Goal: Book appointment/travel/reservation

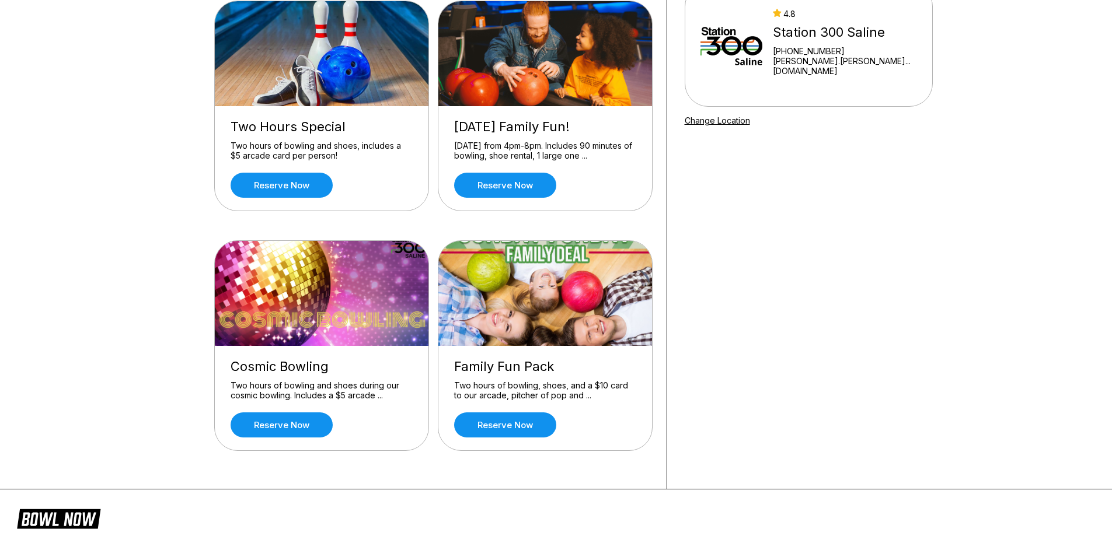
scroll to position [58, 0]
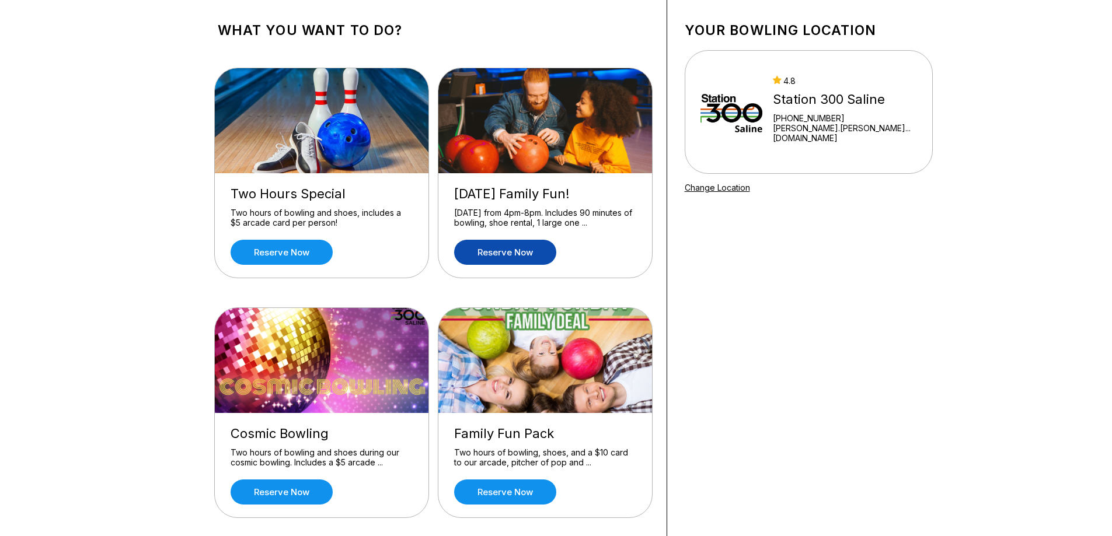
click at [491, 248] on link "Reserve now" at bounding box center [505, 252] width 102 height 25
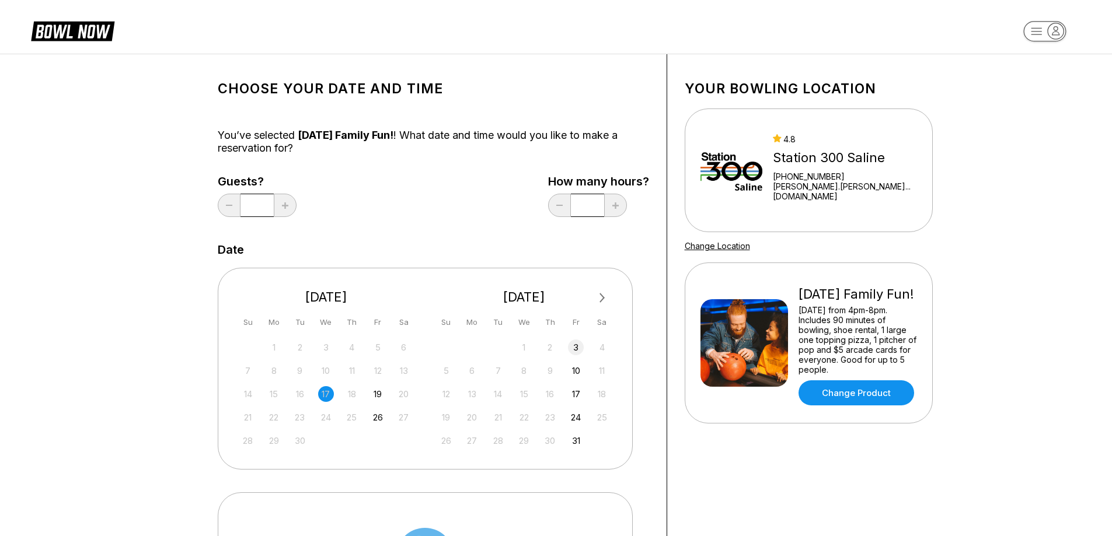
click at [573, 340] on div "3" at bounding box center [576, 348] width 16 height 16
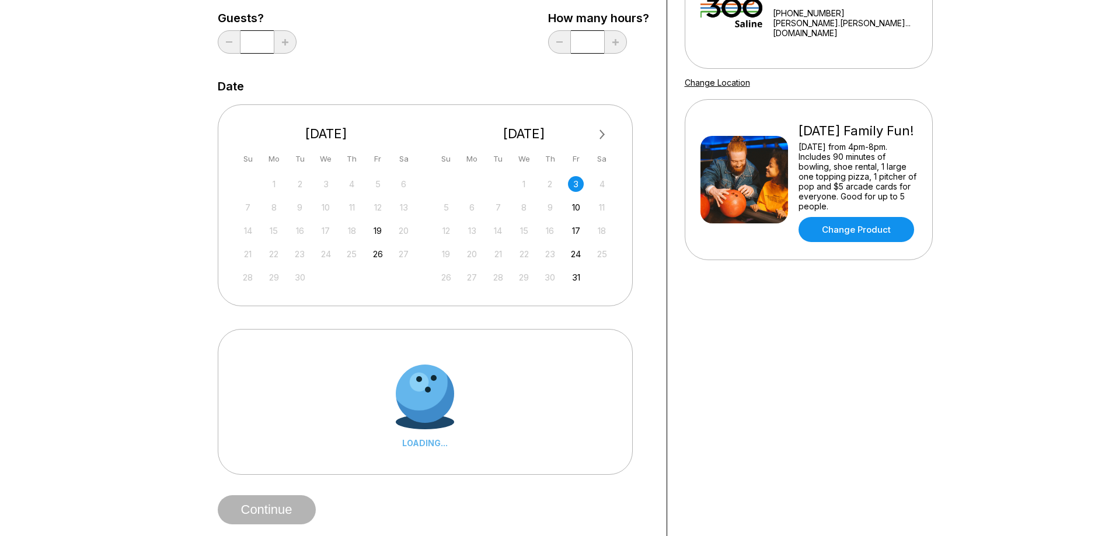
scroll to position [175, 0]
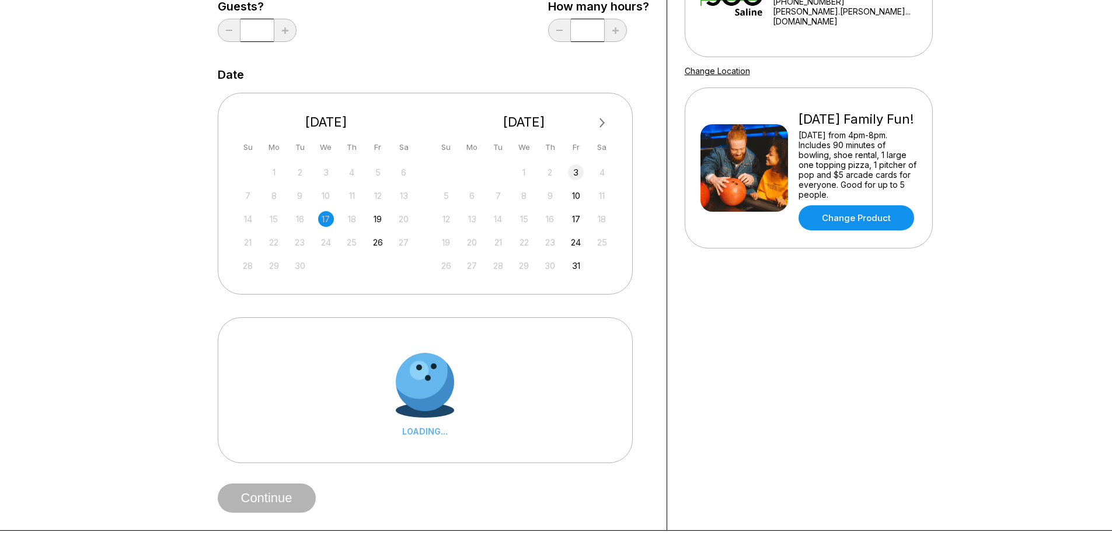
click at [577, 168] on div "3" at bounding box center [576, 173] width 16 height 16
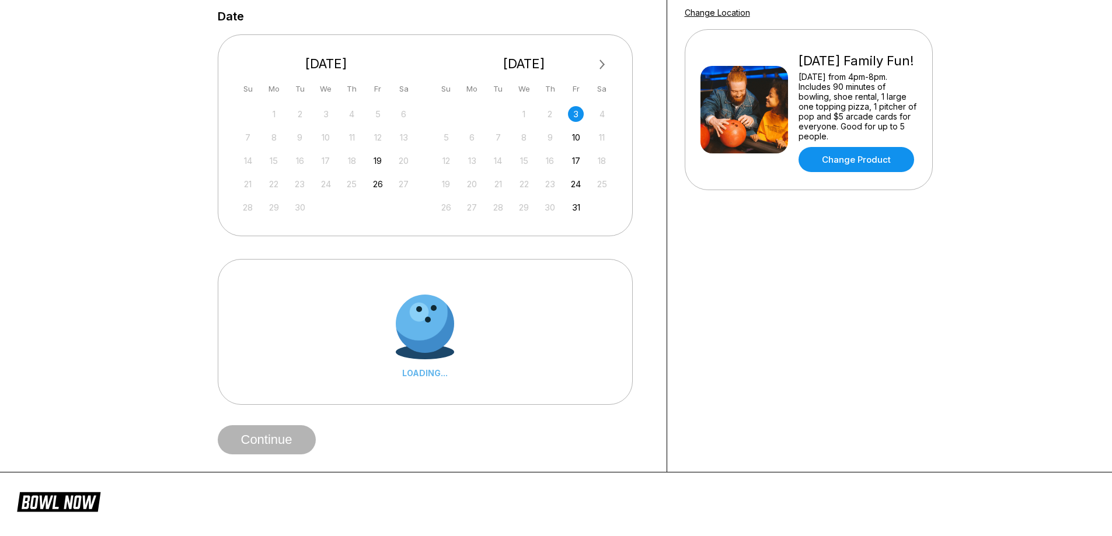
click at [575, 116] on div "3" at bounding box center [576, 114] width 16 height 16
click at [377, 159] on div "19" at bounding box center [378, 161] width 16 height 16
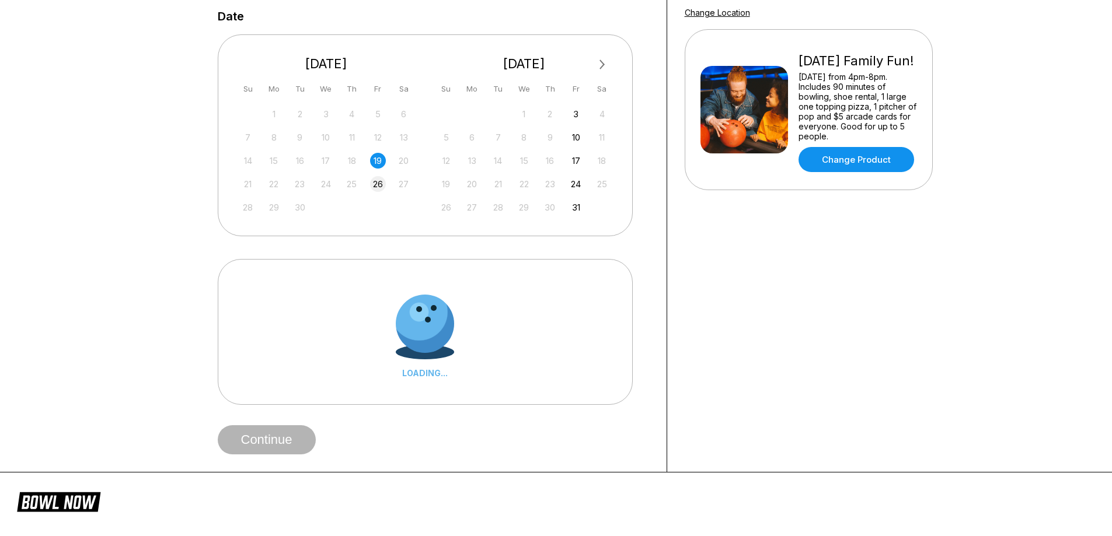
click at [376, 186] on div "26" at bounding box center [378, 184] width 16 height 16
click at [576, 139] on div "10" at bounding box center [576, 138] width 16 height 16
click at [574, 162] on div "17" at bounding box center [576, 161] width 16 height 16
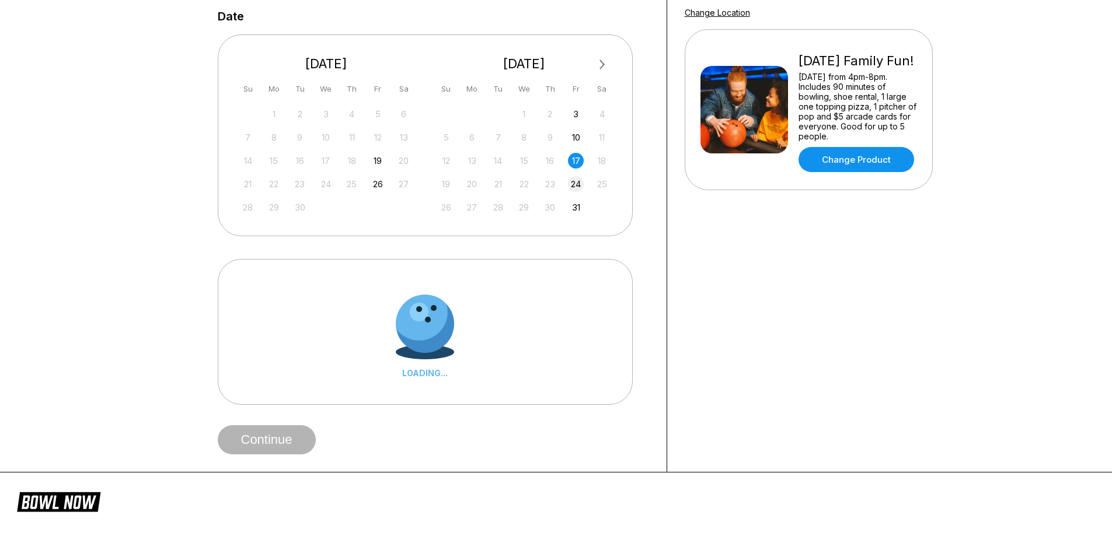
click at [579, 185] on div "24" at bounding box center [576, 184] width 16 height 16
click at [578, 211] on div "31" at bounding box center [576, 208] width 16 height 16
click at [601, 66] on span "Next Month" at bounding box center [601, 64] width 0 height 13
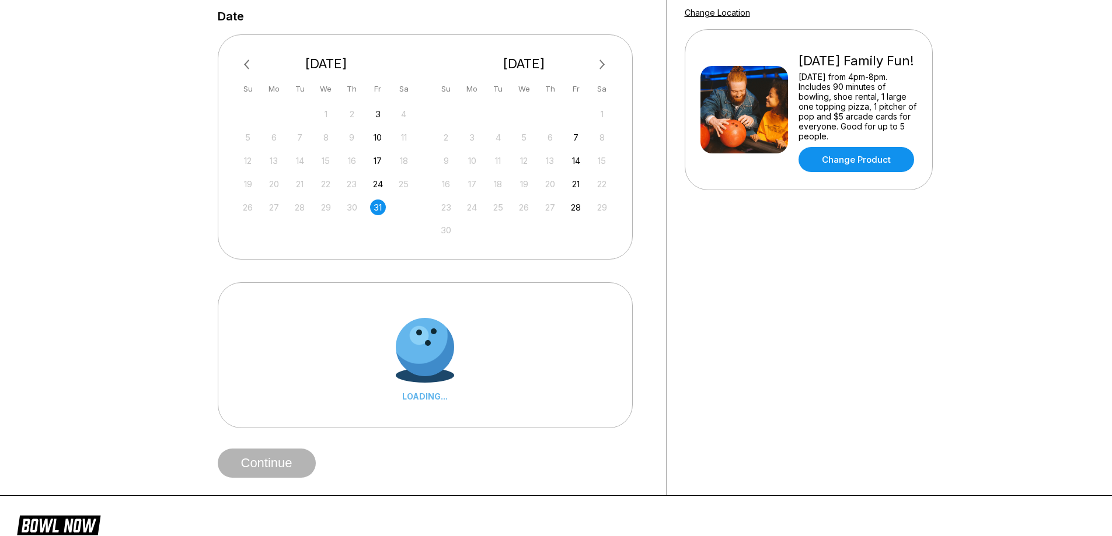
click at [249, 65] on span "Previous Month" at bounding box center [249, 64] width 0 height 13
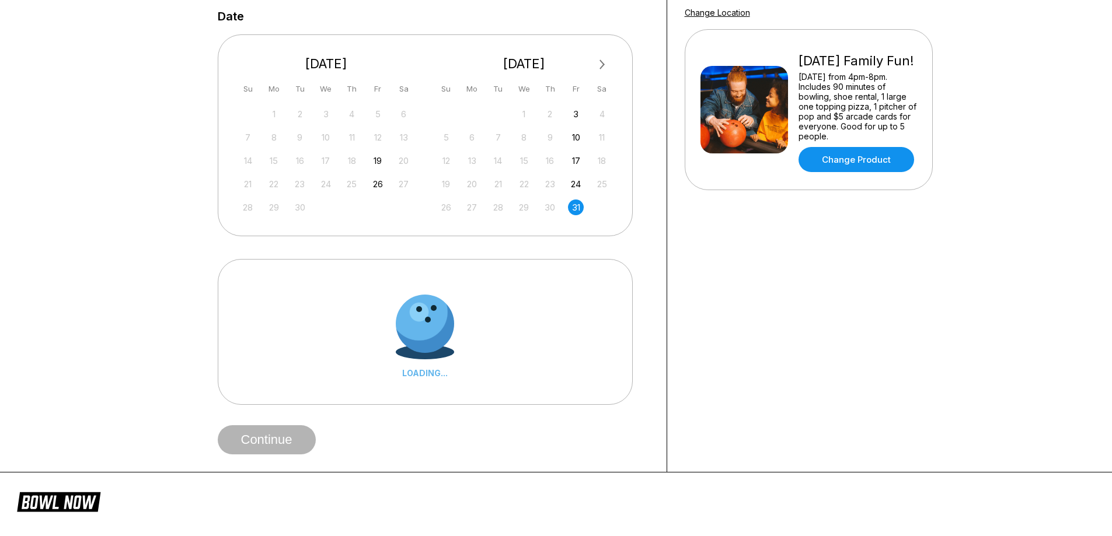
click at [602, 58] on button "Next Month" at bounding box center [602, 64] width 19 height 19
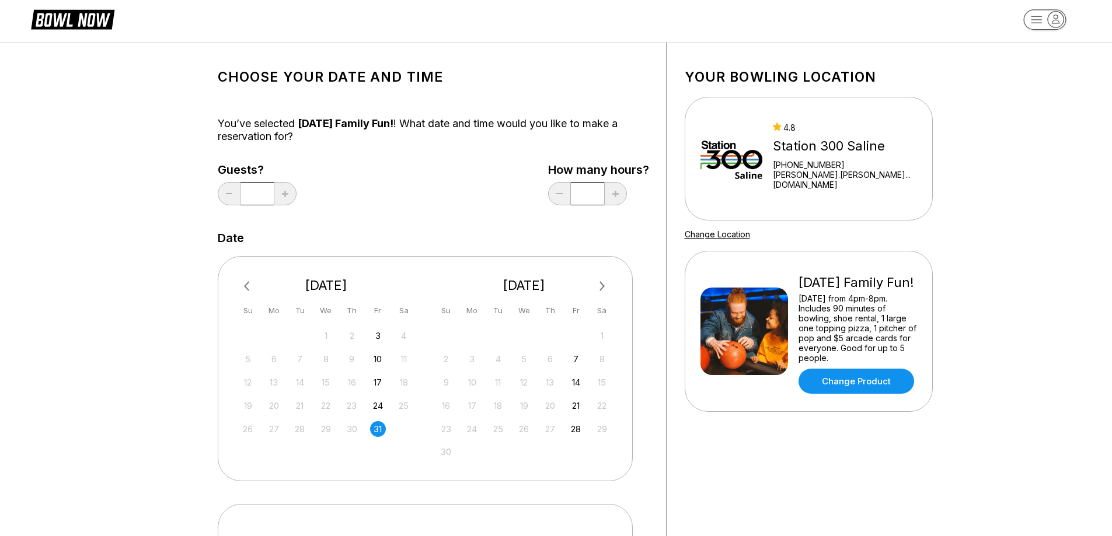
scroll to position [0, 0]
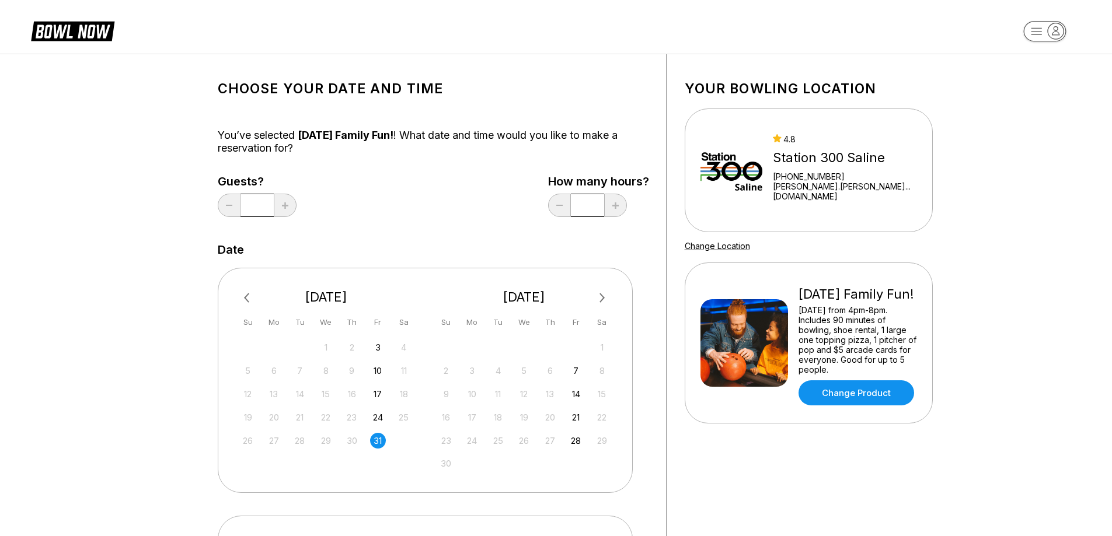
click at [264, 205] on input "*" at bounding box center [257, 205] width 33 height 23
click at [462, 210] on div "Guests? * How many hours? **" at bounding box center [433, 199] width 431 height 48
click at [1054, 32] on icon "button" at bounding box center [1056, 31] width 7 height 8
click at [377, 347] on div "3" at bounding box center [378, 348] width 16 height 16
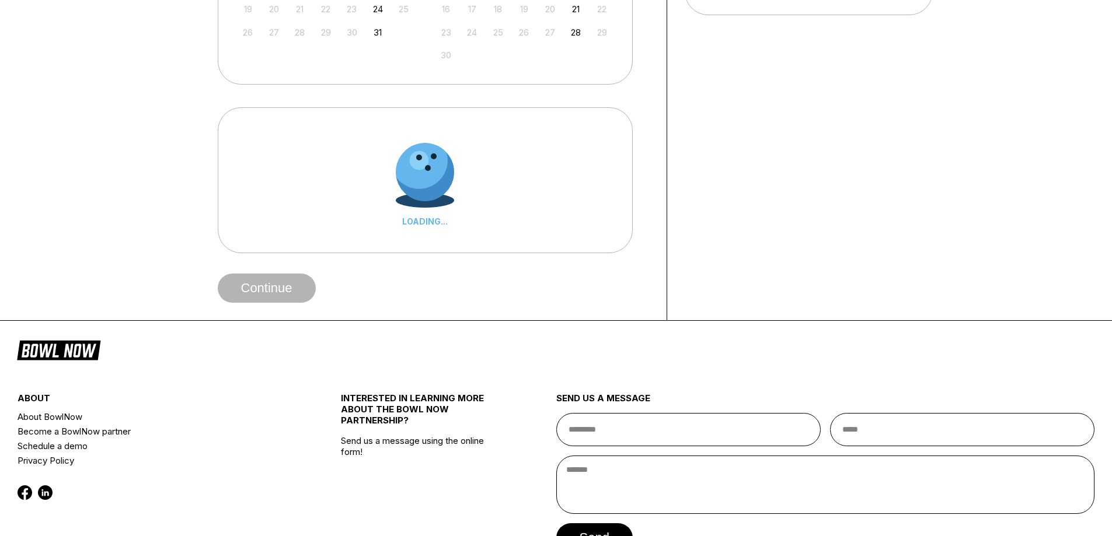
scroll to position [175, 0]
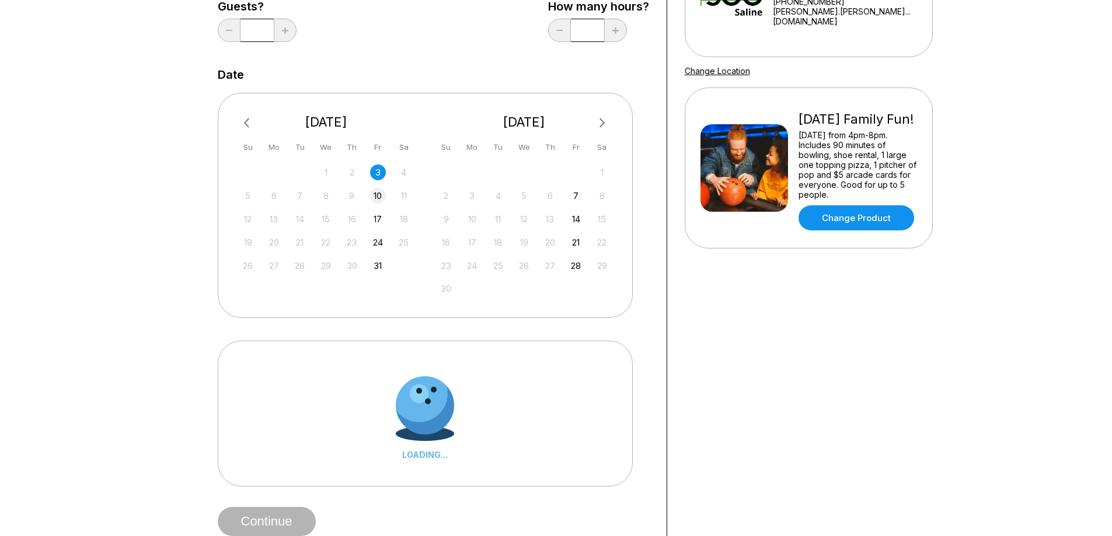
click at [379, 196] on div "10" at bounding box center [378, 196] width 16 height 16
click at [375, 217] on div "17" at bounding box center [378, 219] width 16 height 16
click at [382, 244] on div "24" at bounding box center [378, 243] width 16 height 16
click at [382, 264] on div "31" at bounding box center [378, 266] width 16 height 16
click at [575, 193] on div "7" at bounding box center [576, 196] width 16 height 16
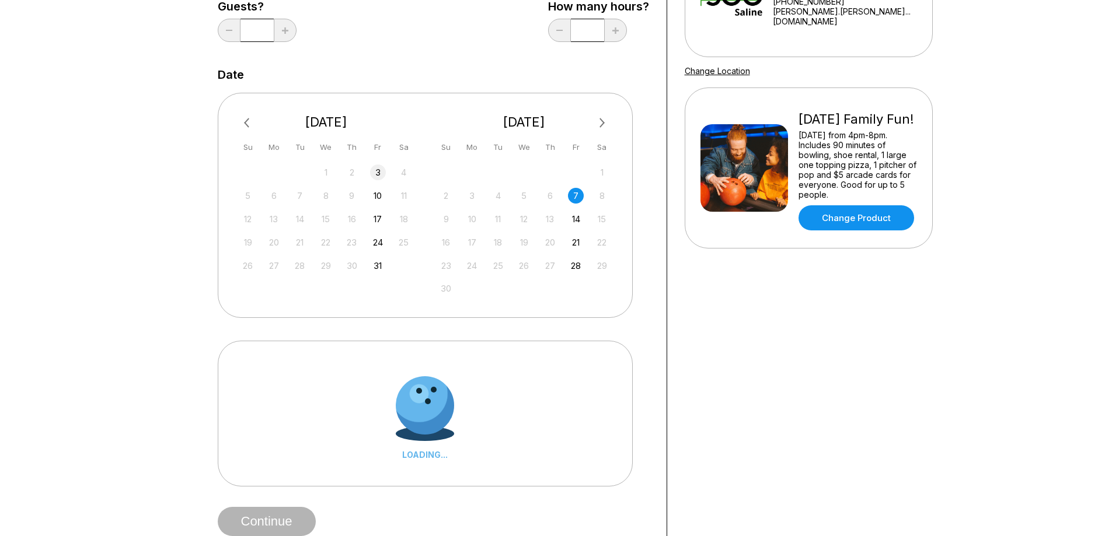
click at [385, 175] on div "28 29 30 1 2 3 4" at bounding box center [326, 172] width 175 height 18
click at [375, 173] on div "3" at bounding box center [378, 173] width 16 height 16
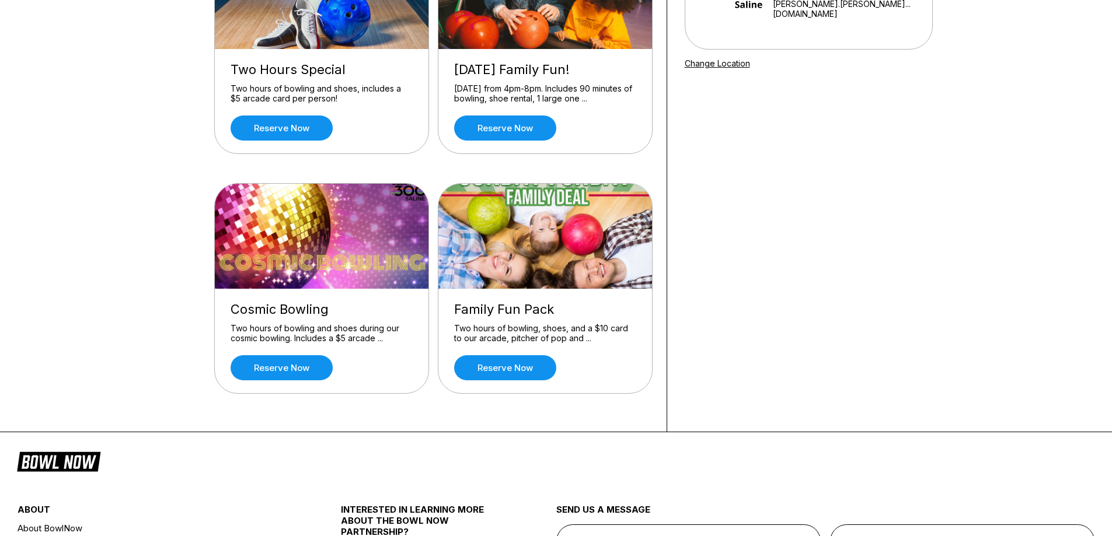
scroll to position [117, 0]
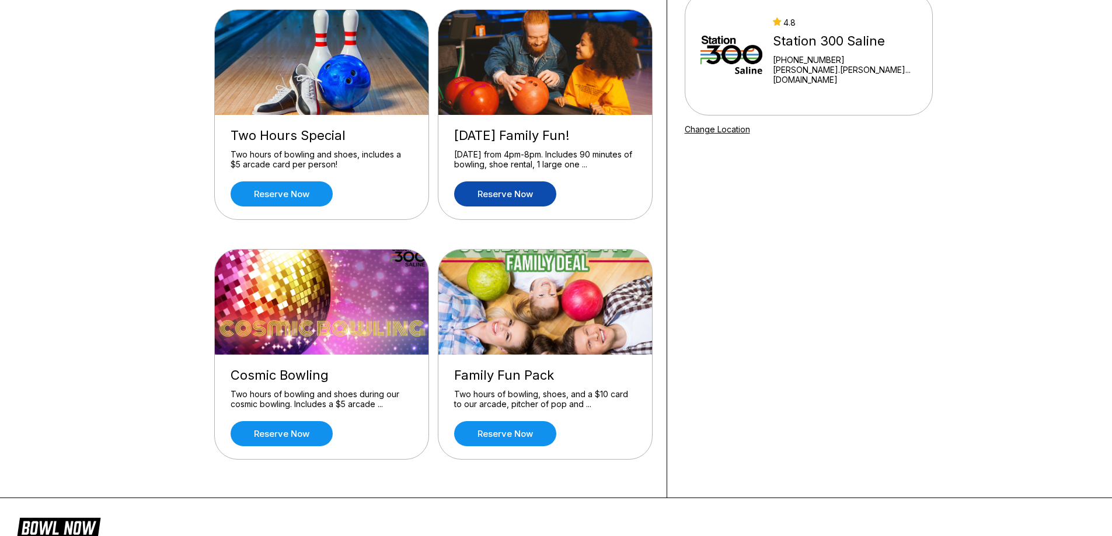
click at [527, 194] on link "Reserve now" at bounding box center [505, 194] width 102 height 25
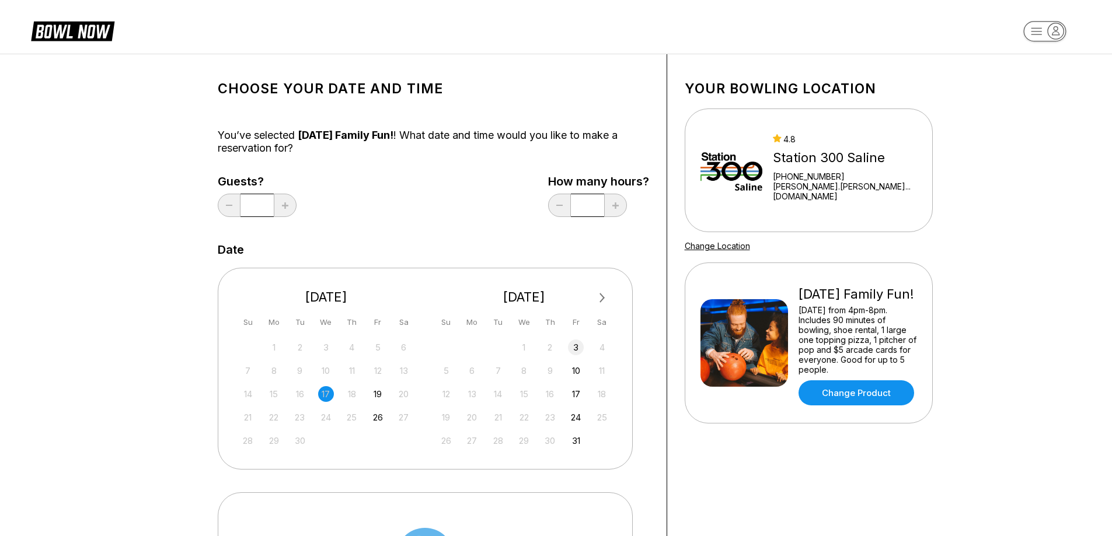
click at [571, 347] on div "3" at bounding box center [576, 348] width 16 height 16
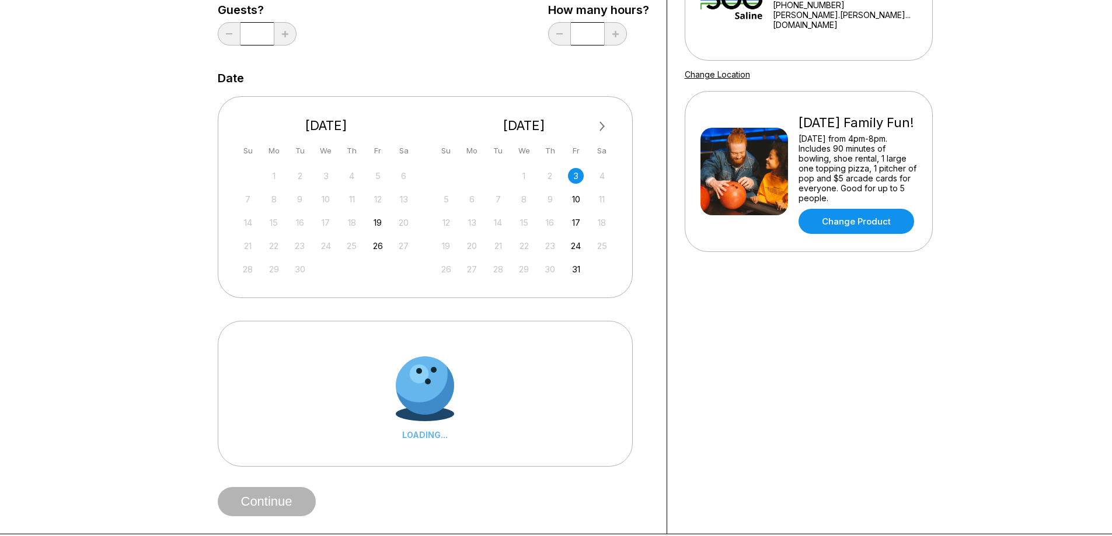
scroll to position [58, 0]
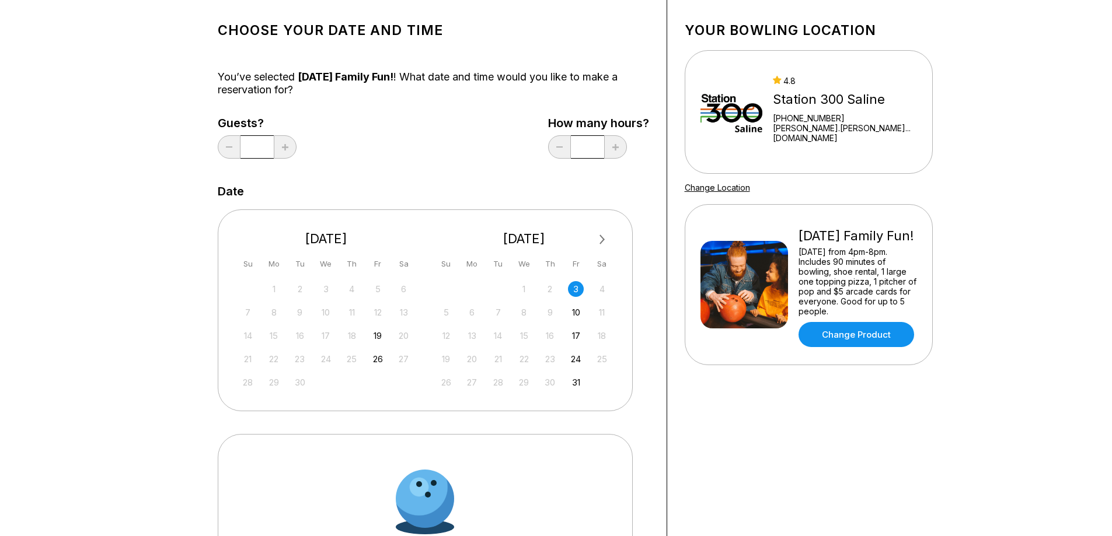
click at [766, 4] on div "Your bowling location 4.8 Station 300 Saline +17344295457 amanda.john...tion300…" at bounding box center [808, 321] width 283 height 651
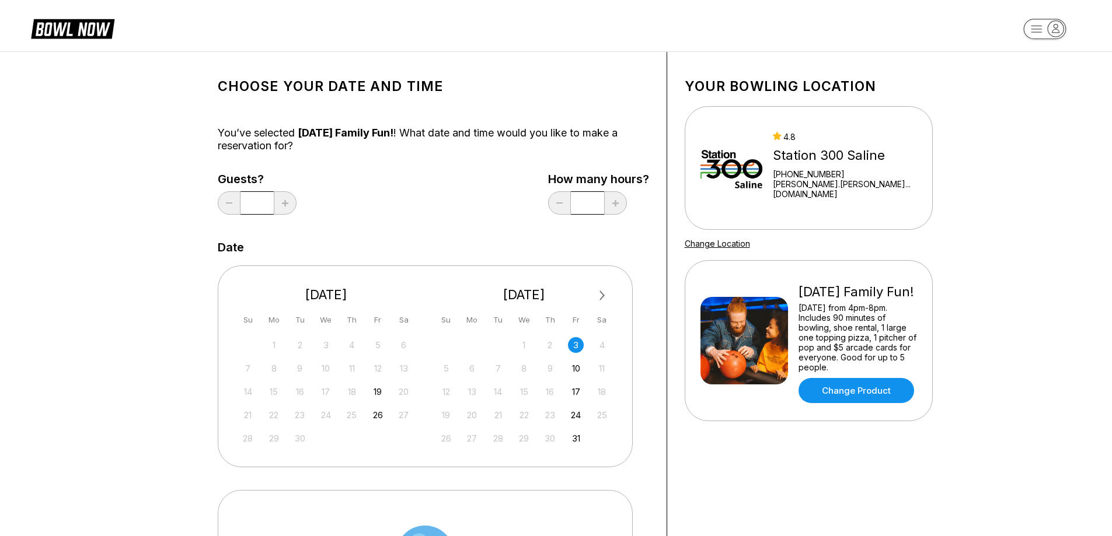
scroll to position [0, 0]
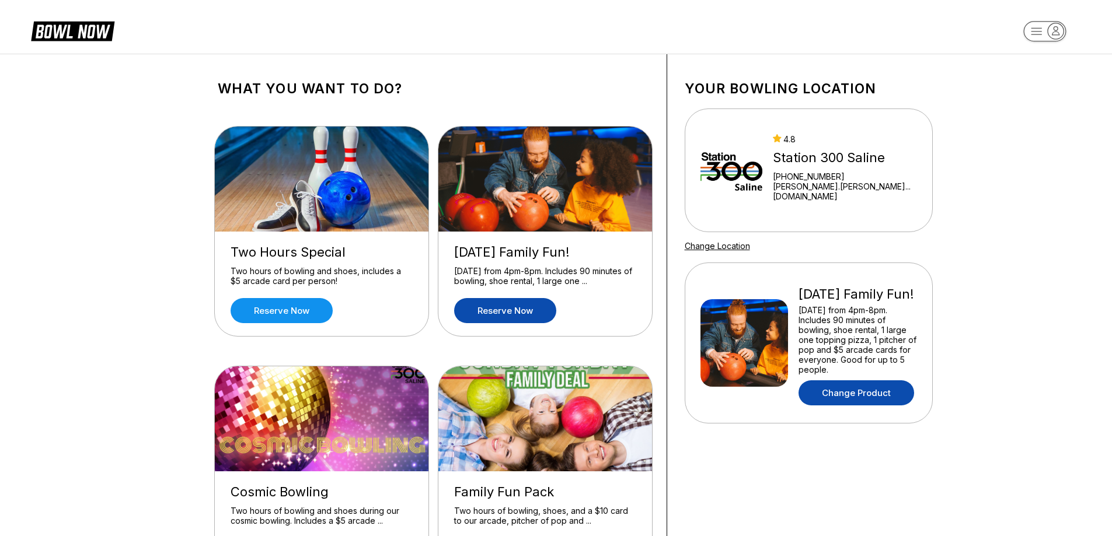
click at [861, 393] on link "Change Product" at bounding box center [857, 393] width 116 height 25
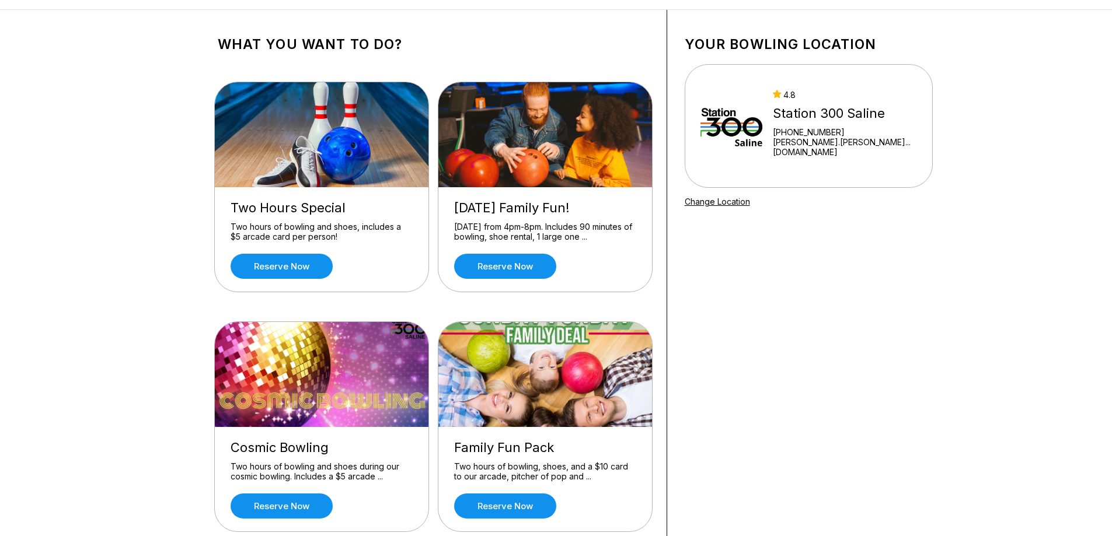
scroll to position [24, 0]
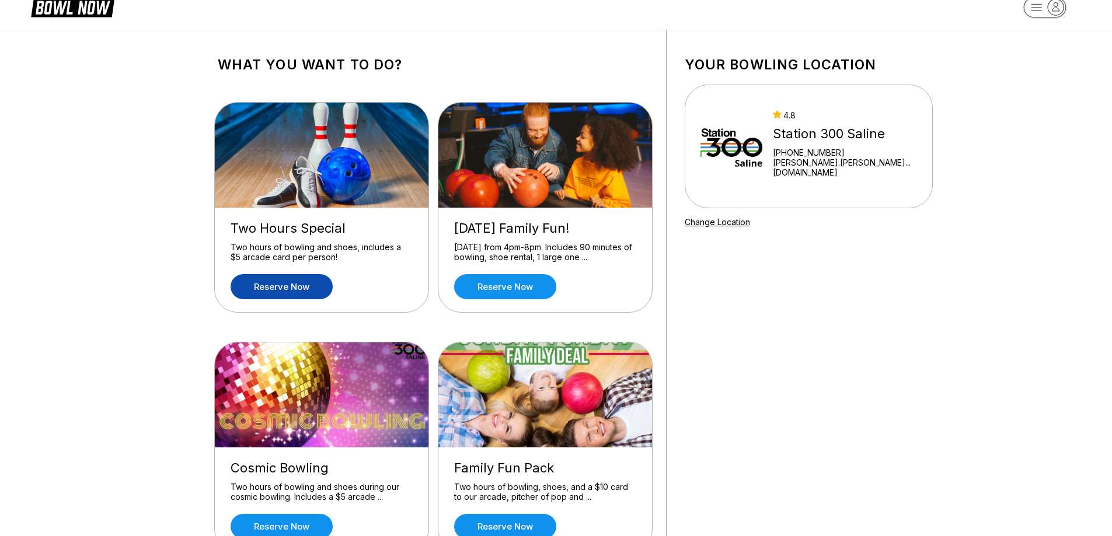
click at [292, 290] on link "Reserve now" at bounding box center [282, 286] width 102 height 25
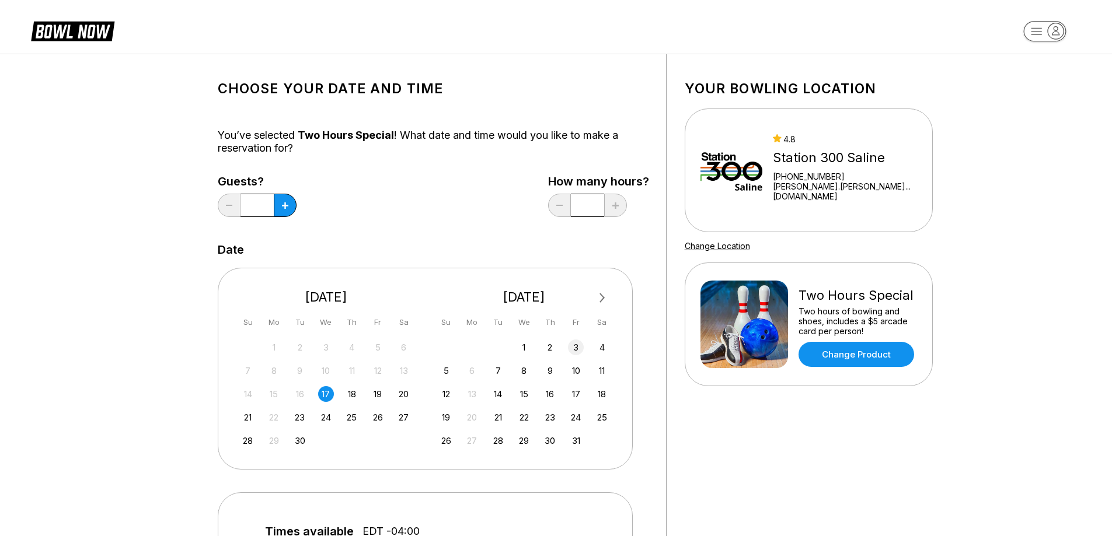
click at [577, 342] on div "3" at bounding box center [576, 348] width 16 height 16
click at [287, 207] on icon at bounding box center [285, 206] width 6 height 6
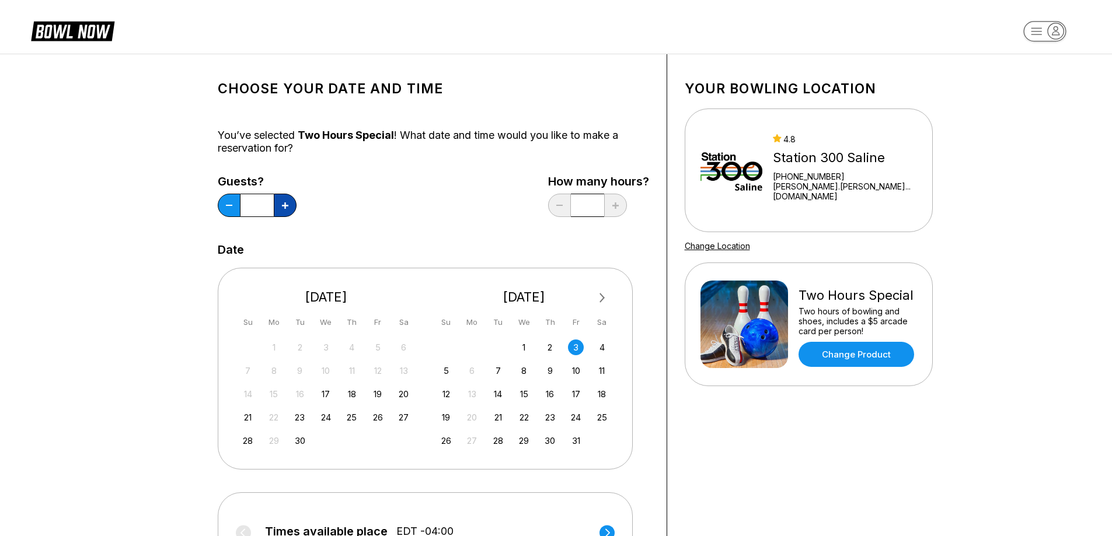
click at [287, 207] on icon at bounding box center [285, 206] width 6 height 6
click at [230, 203] on button at bounding box center [229, 205] width 23 height 23
type input "*"
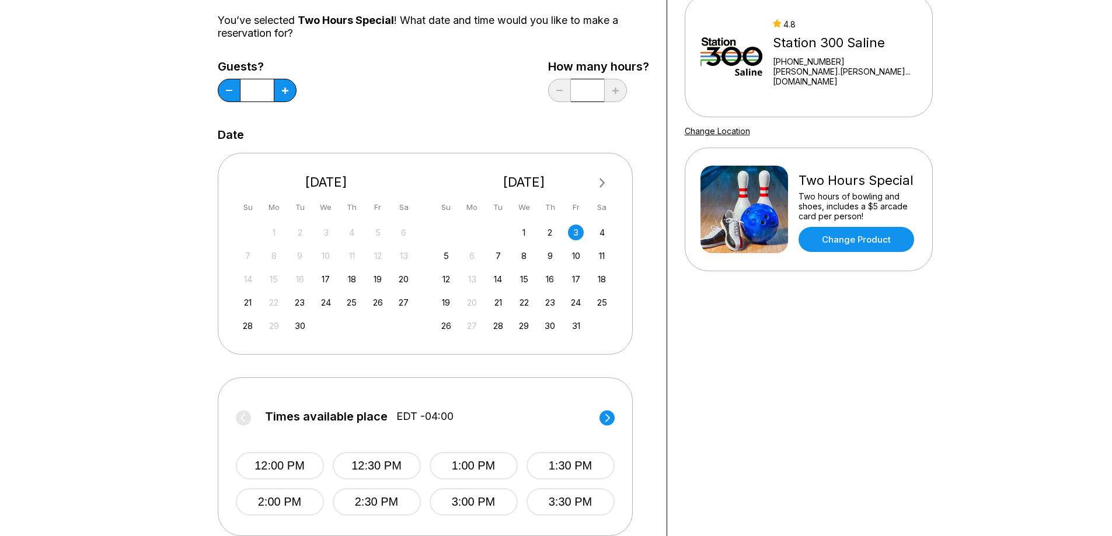
scroll to position [234, 0]
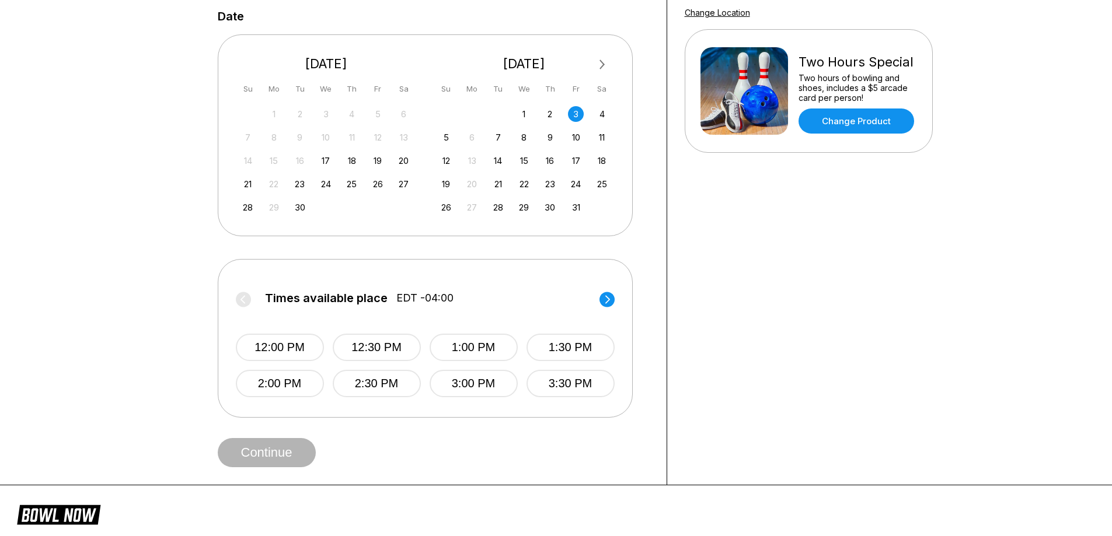
click at [609, 298] on circle at bounding box center [607, 299] width 15 height 15
click at [272, 347] on button "4:00 PM" at bounding box center [280, 347] width 88 height 27
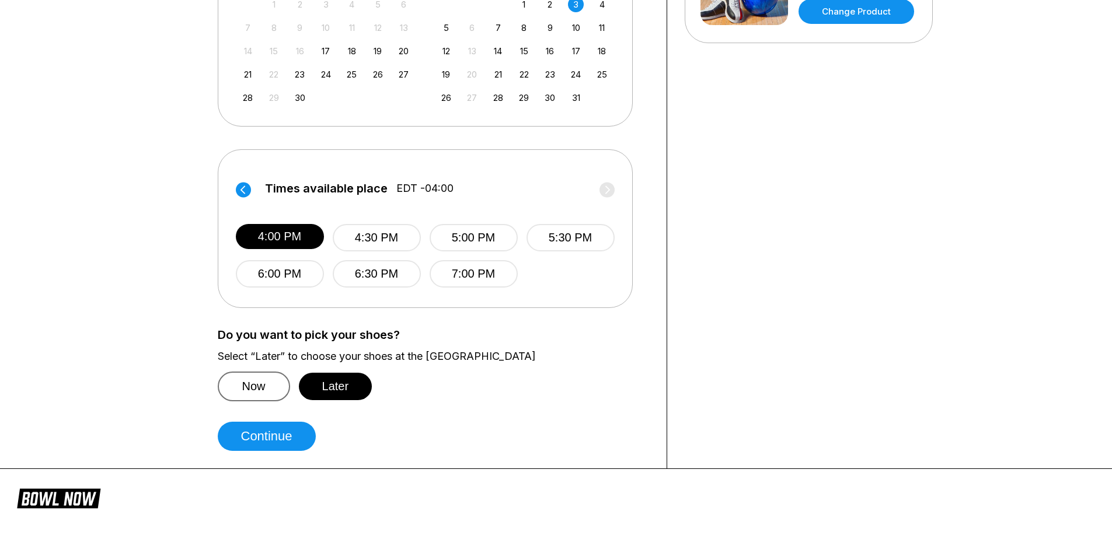
scroll to position [350, 0]
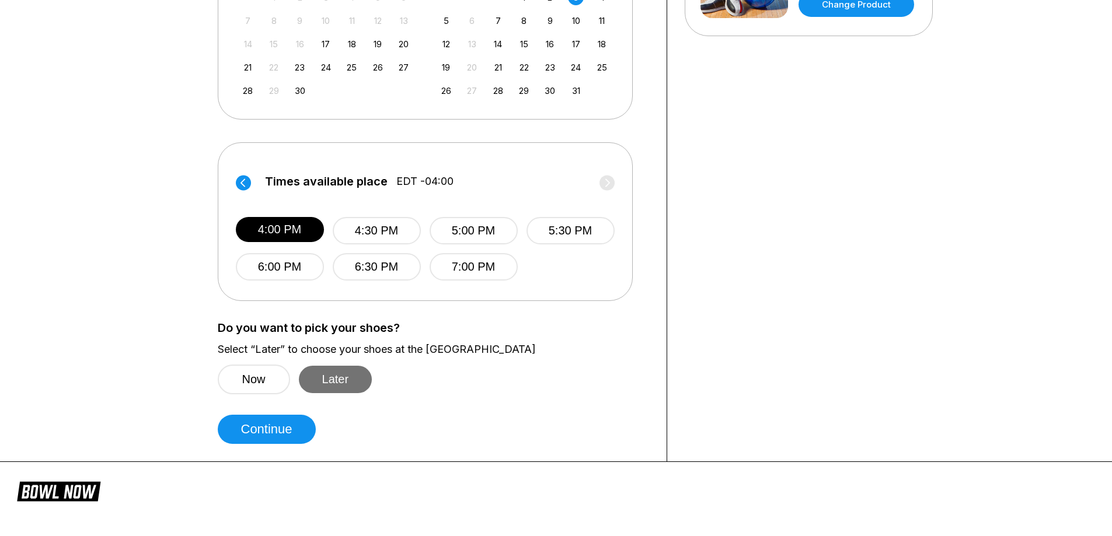
click at [351, 384] on button "Later" at bounding box center [336, 379] width 74 height 27
click at [296, 427] on button "Continue" at bounding box center [267, 429] width 98 height 29
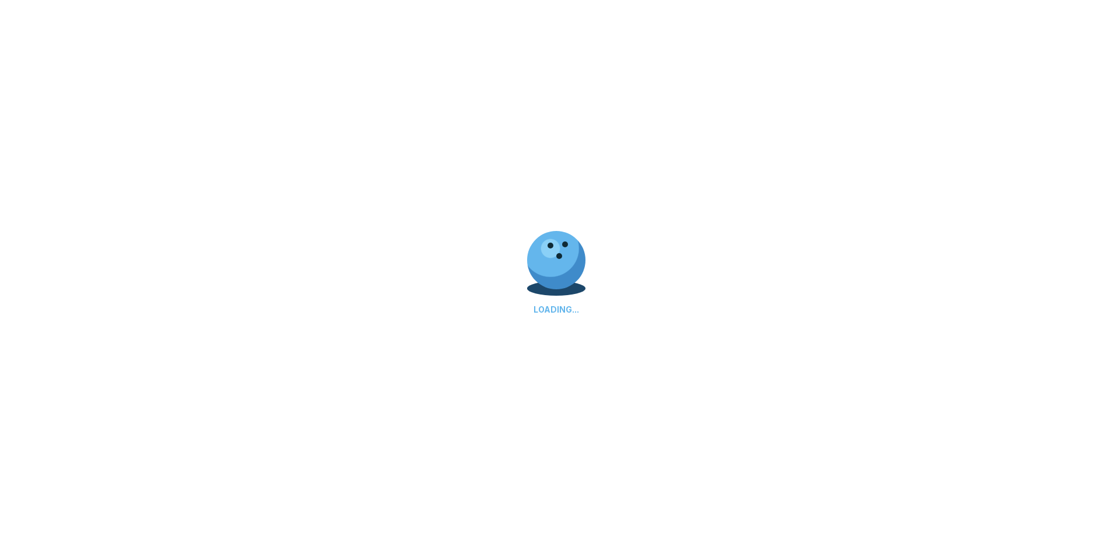
select select "**"
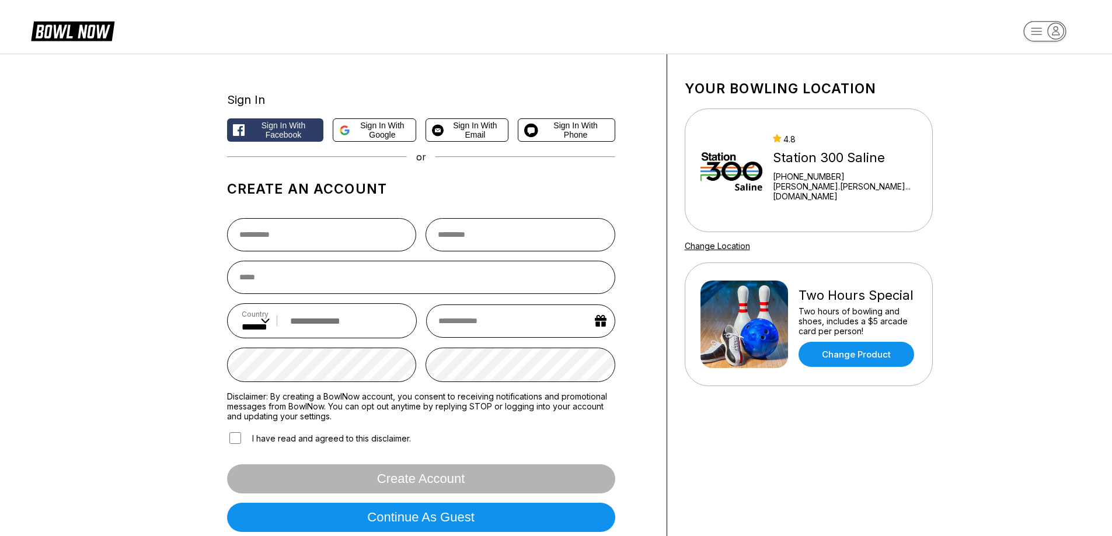
click at [1029, 32] on rect "button" at bounding box center [1044, 31] width 43 height 20
click at [69, 48] on header "Log In / Sign Up Center Sign In" at bounding box center [556, 27] width 1112 height 54
click at [85, 20] on icon at bounding box center [73, 32] width 95 height 26
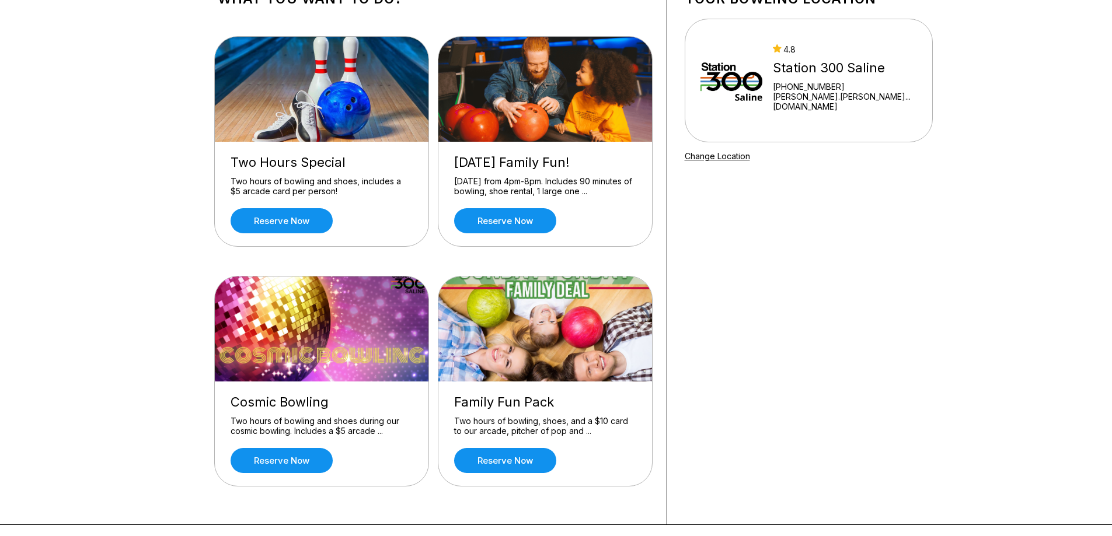
scroll to position [234, 0]
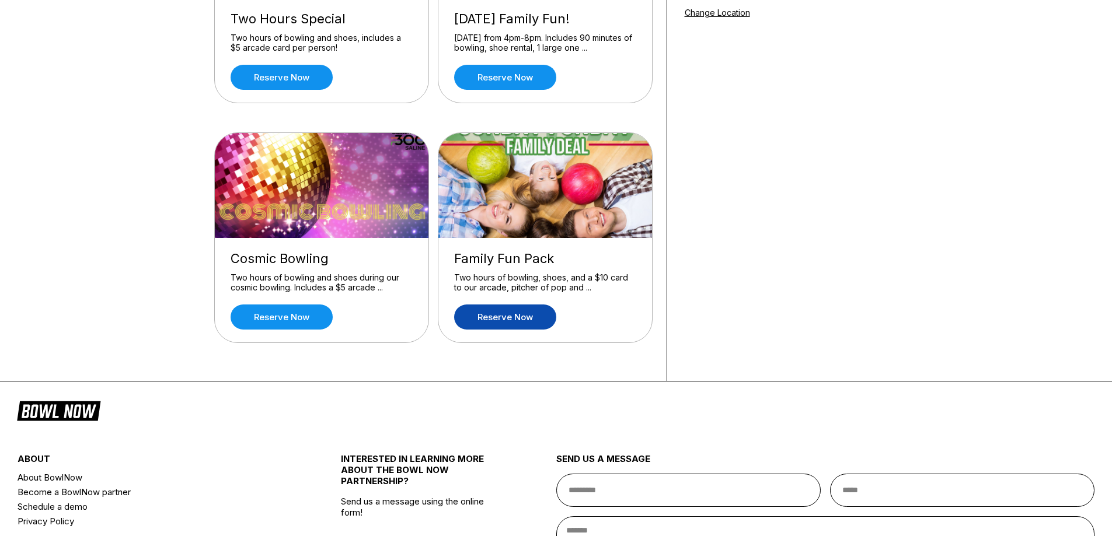
click at [528, 315] on link "Reserve now" at bounding box center [505, 317] width 102 height 25
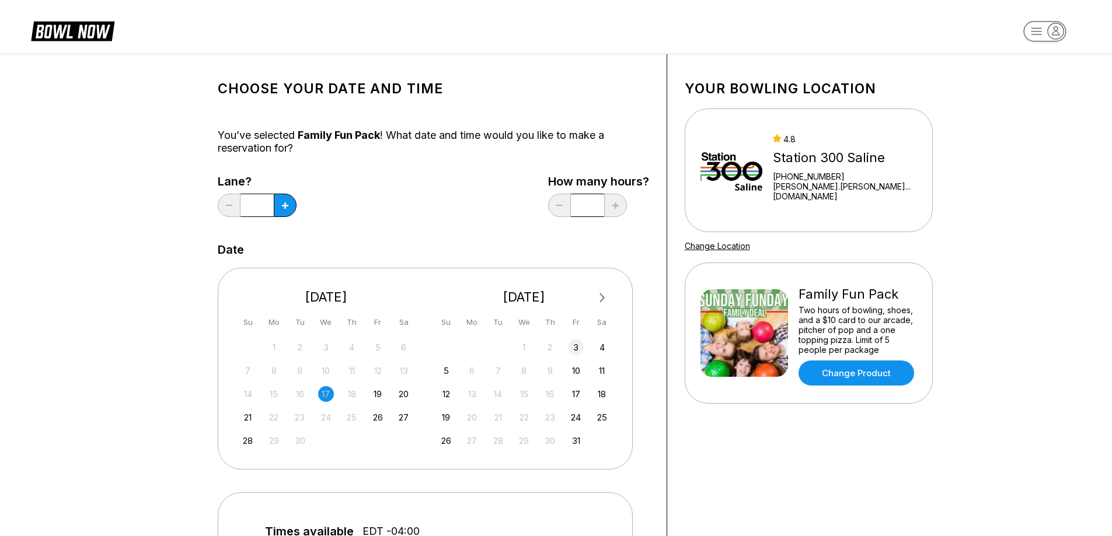
click at [578, 351] on div "3" at bounding box center [576, 348] width 16 height 16
click at [285, 207] on icon at bounding box center [285, 206] width 6 height 6
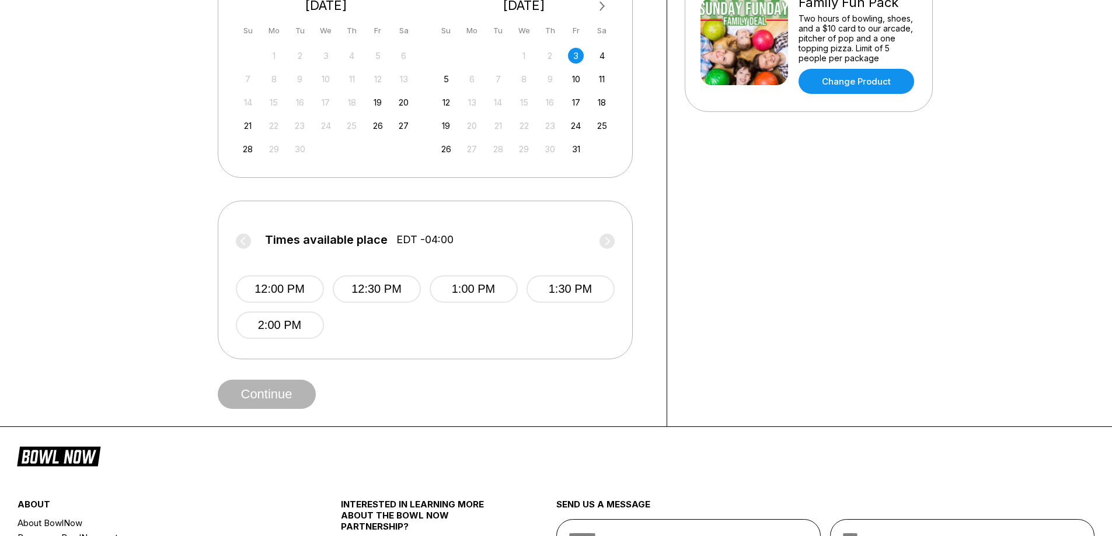
click at [607, 244] on label "Times available place EDT -04:00" at bounding box center [425, 243] width 379 height 19
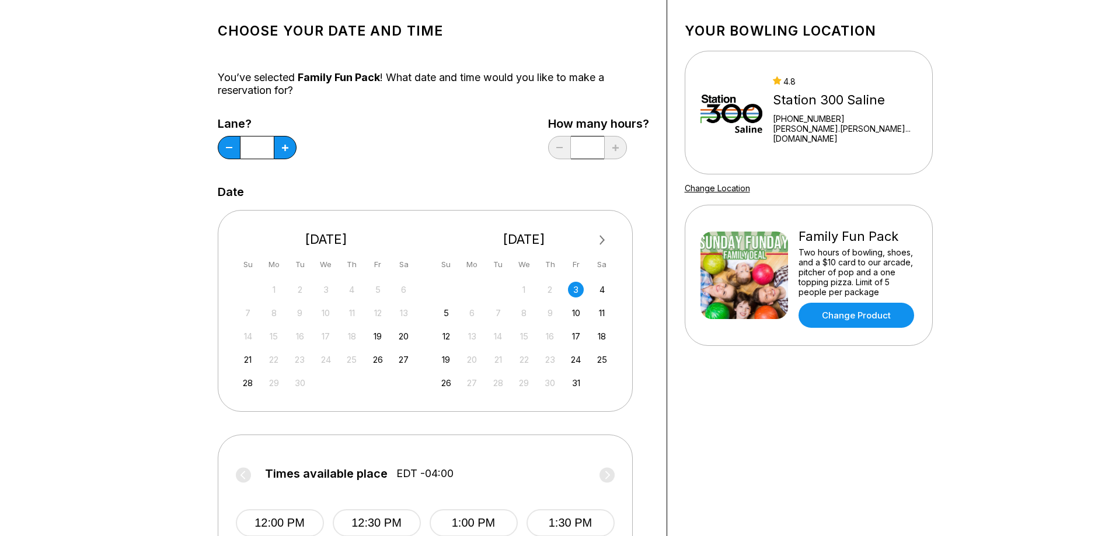
scroll to position [0, 0]
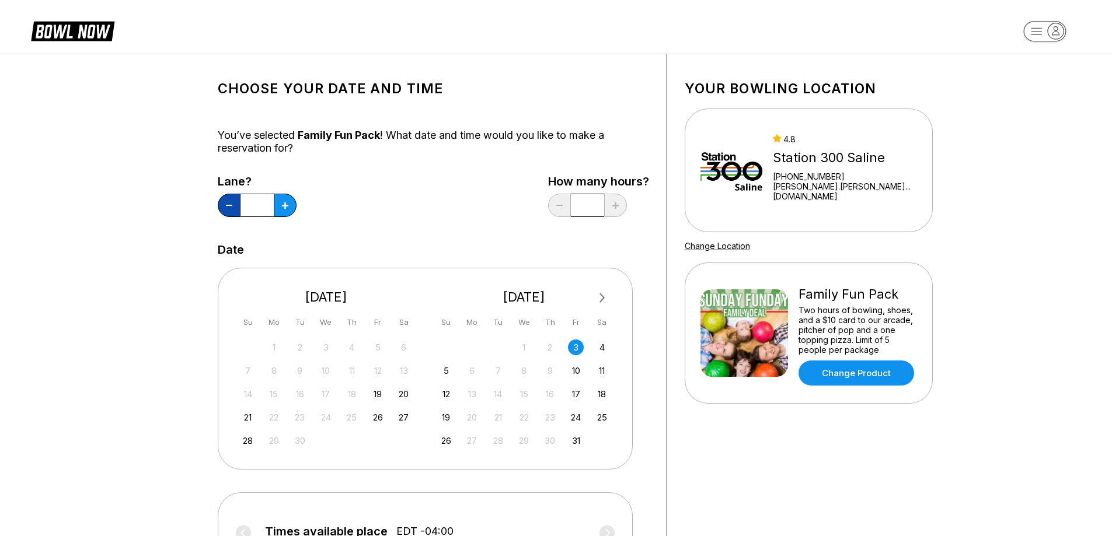
click at [226, 204] on button at bounding box center [229, 205] width 23 height 23
type input "*"
